Goal: Ask a question

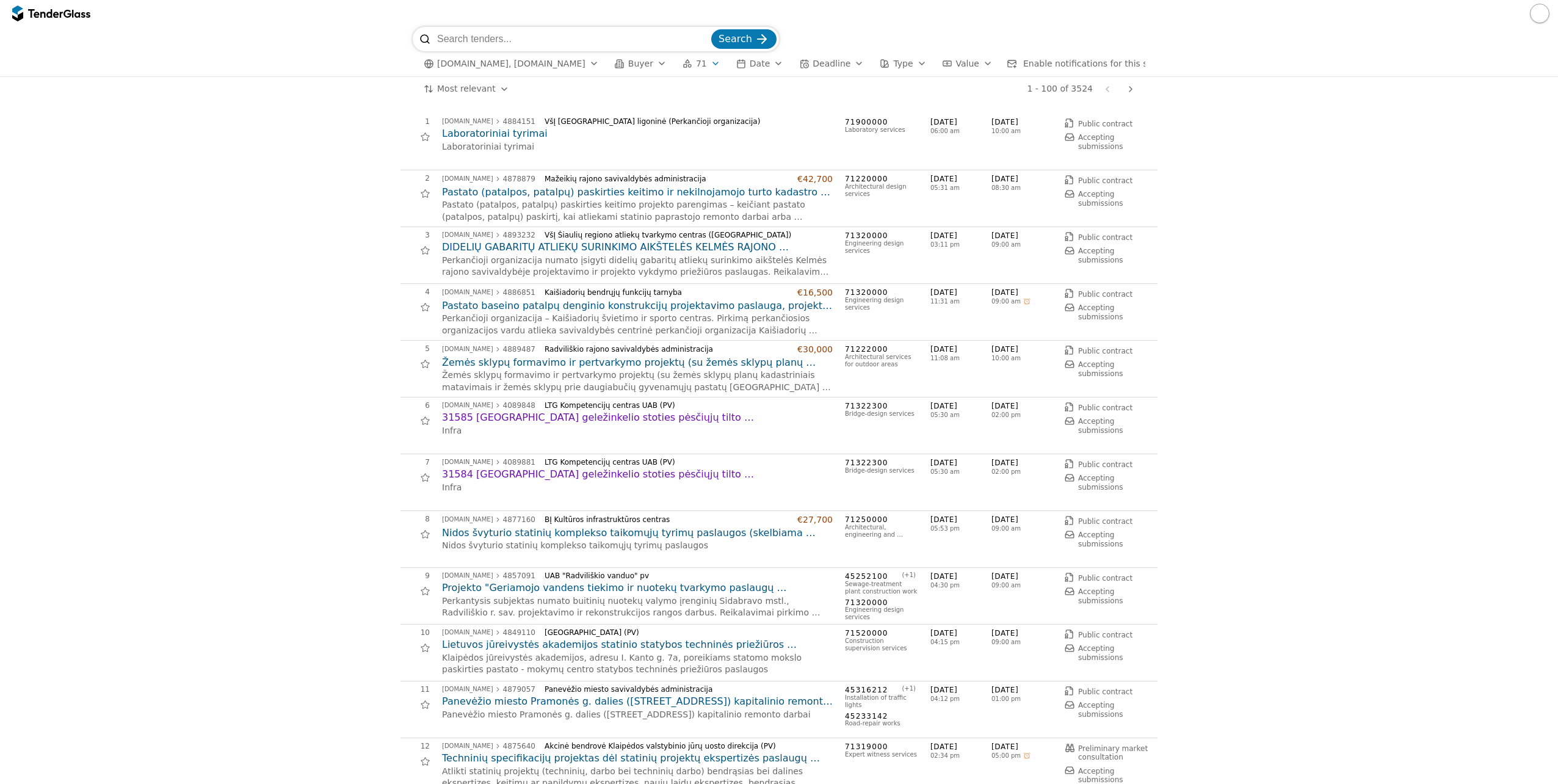
click at [516, 251] on h2 "DIDELIŲ GABARITŲ ATLIEKŲ SURINKIMO AIKŠTELĖS KELMĖS RAJONO SAVIVALDYBĖJE PROJEK…" at bounding box center [637, 247] width 390 height 13
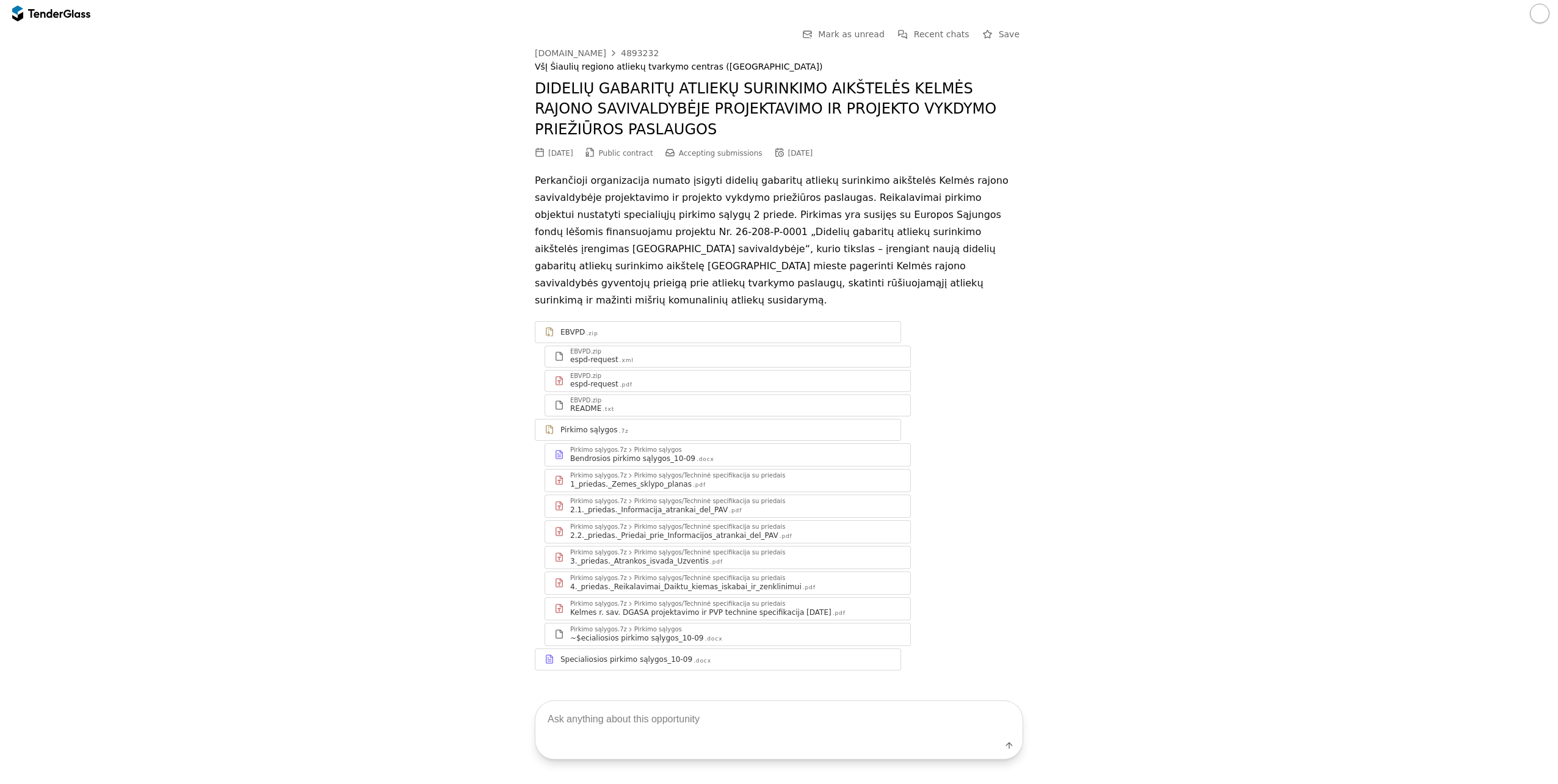
click at [728, 737] on div "Label" at bounding box center [779, 747] width 487 height 22
click at [730, 729] on textarea at bounding box center [779, 719] width 487 height 36
type textarea "Biudžetas?"
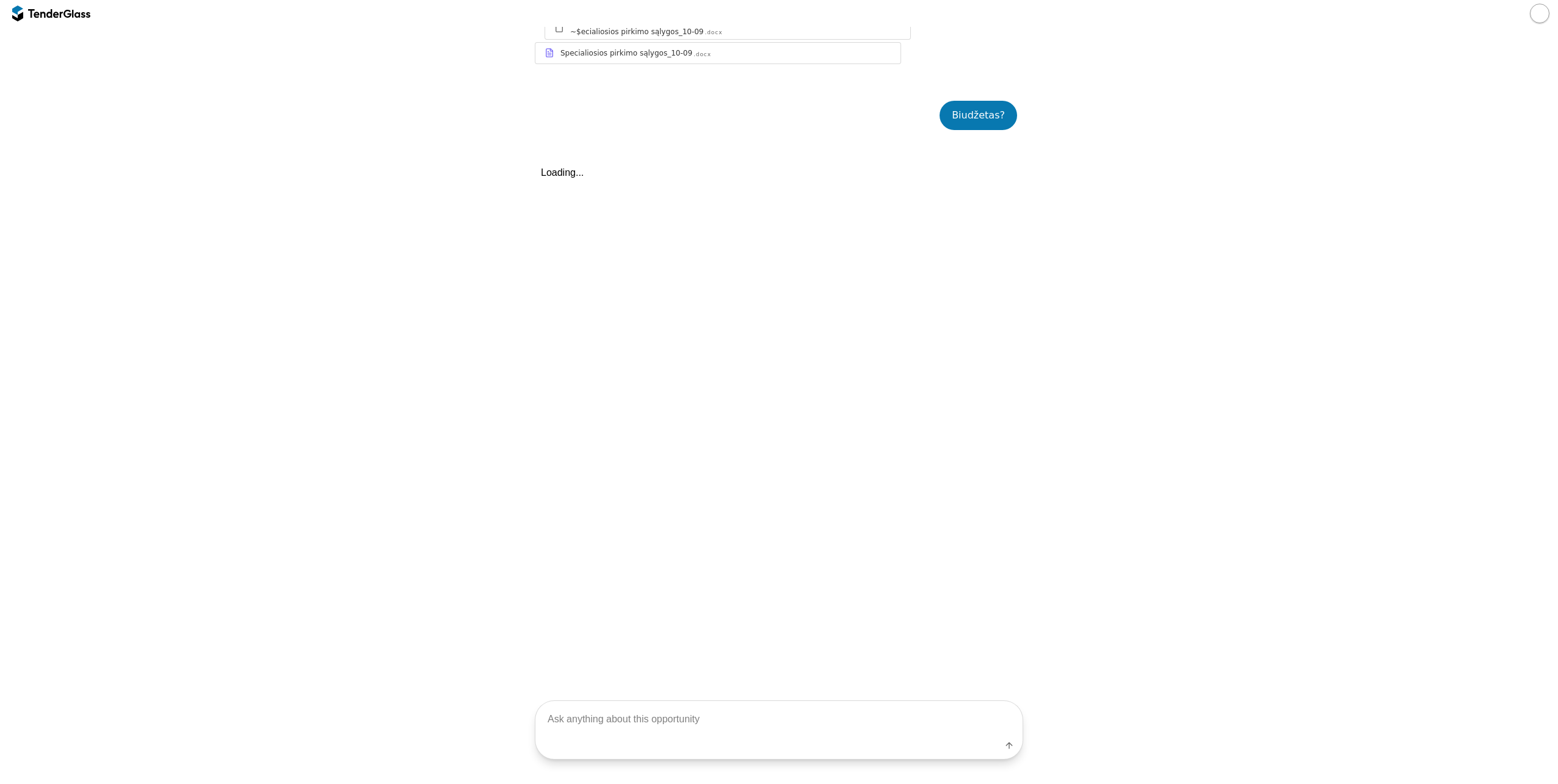
scroll to position [642, 0]
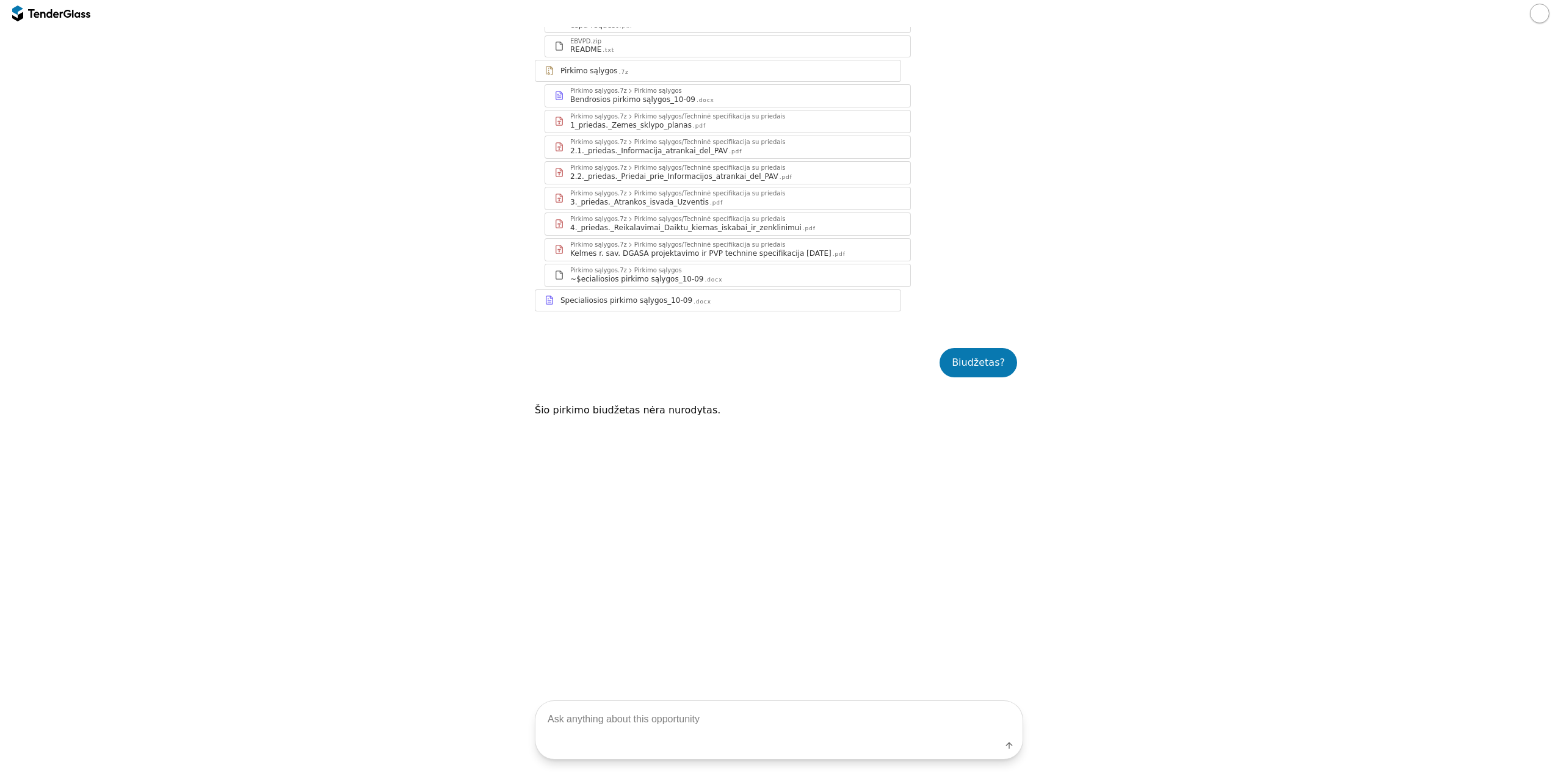
scroll to position [338, 0]
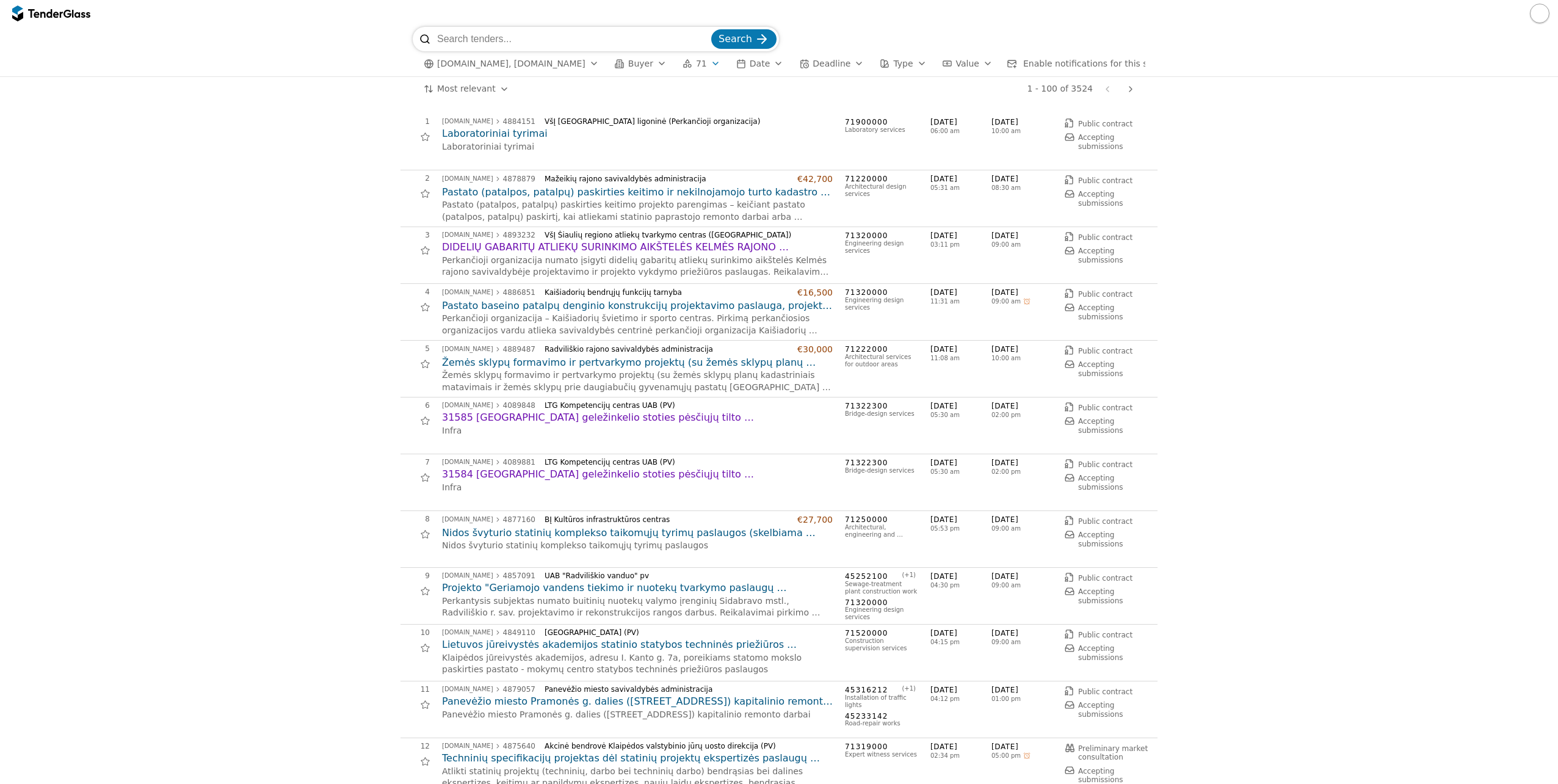
click at [553, 251] on h2 "DIDELIŲ GABARITŲ ATLIEKŲ SURINKIMO AIKŠTELĖS KELMĖS RAJONO SAVIVALDYBĖJE PROJEK…" at bounding box center [637, 247] width 390 height 13
